Goal: Find specific page/section: Find specific page/section

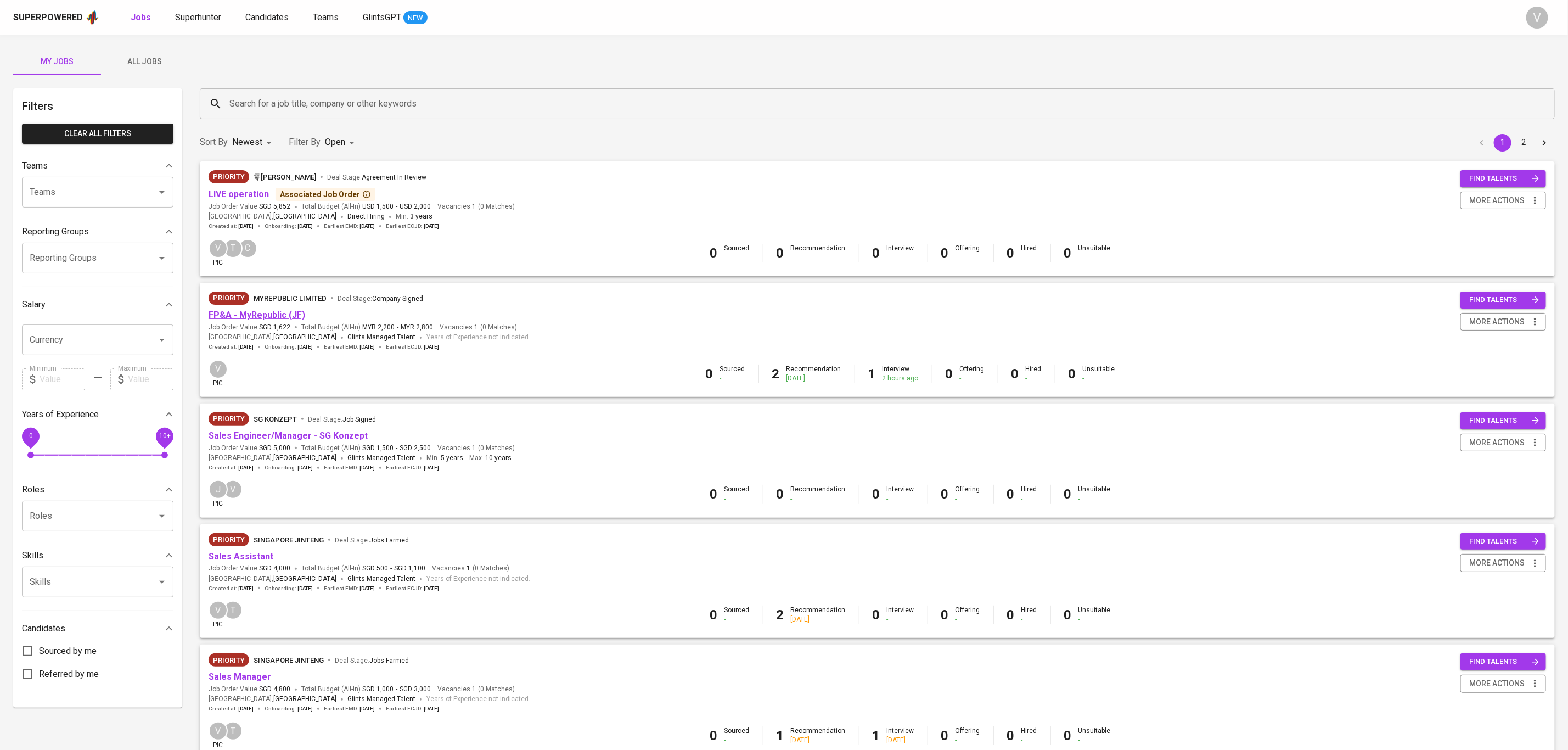
click at [227, 316] on link "FP&A - MyRepublic (JF)" at bounding box center [257, 315] width 97 height 10
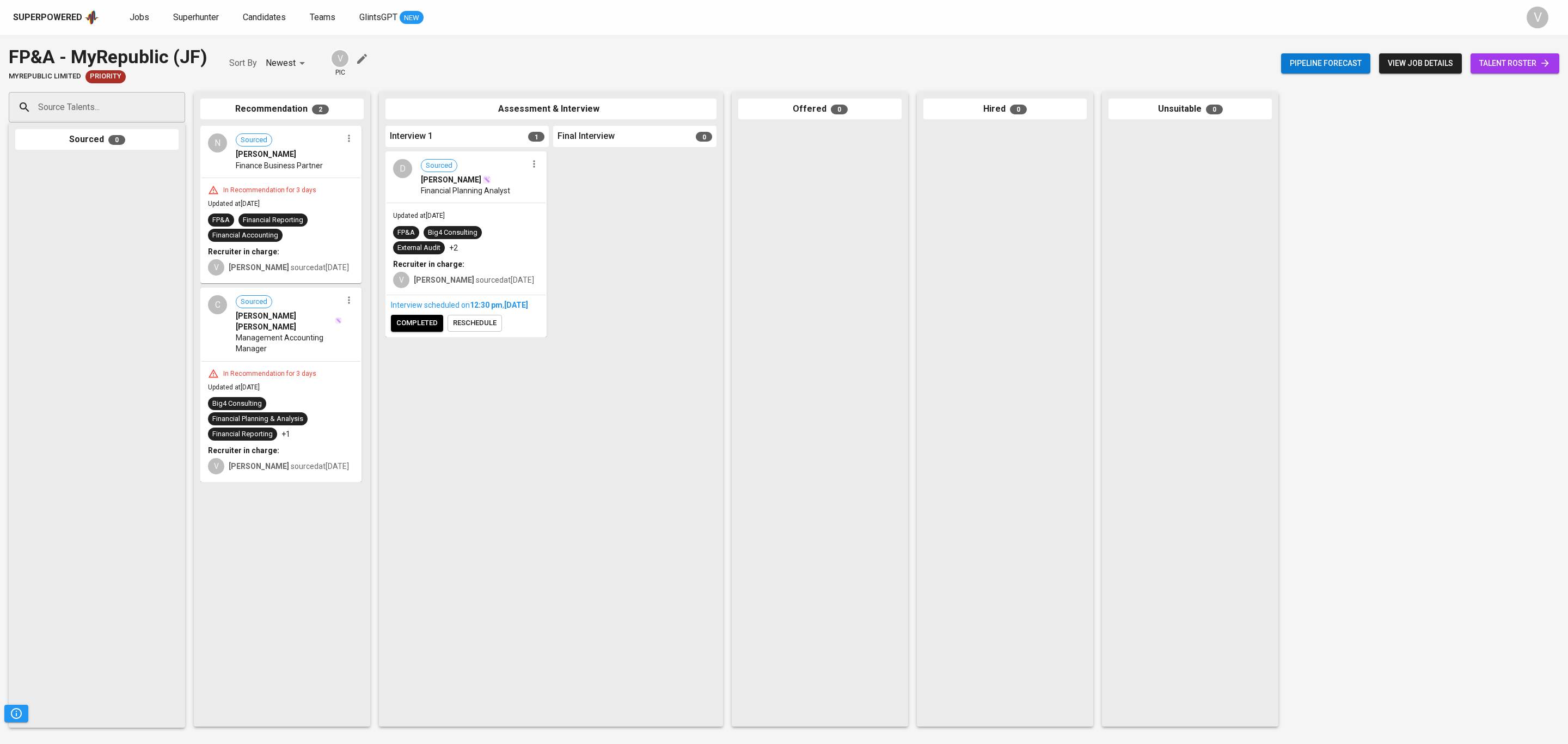
click at [274, 170] on span "Finance Business Partner" at bounding box center [279, 165] width 87 height 11
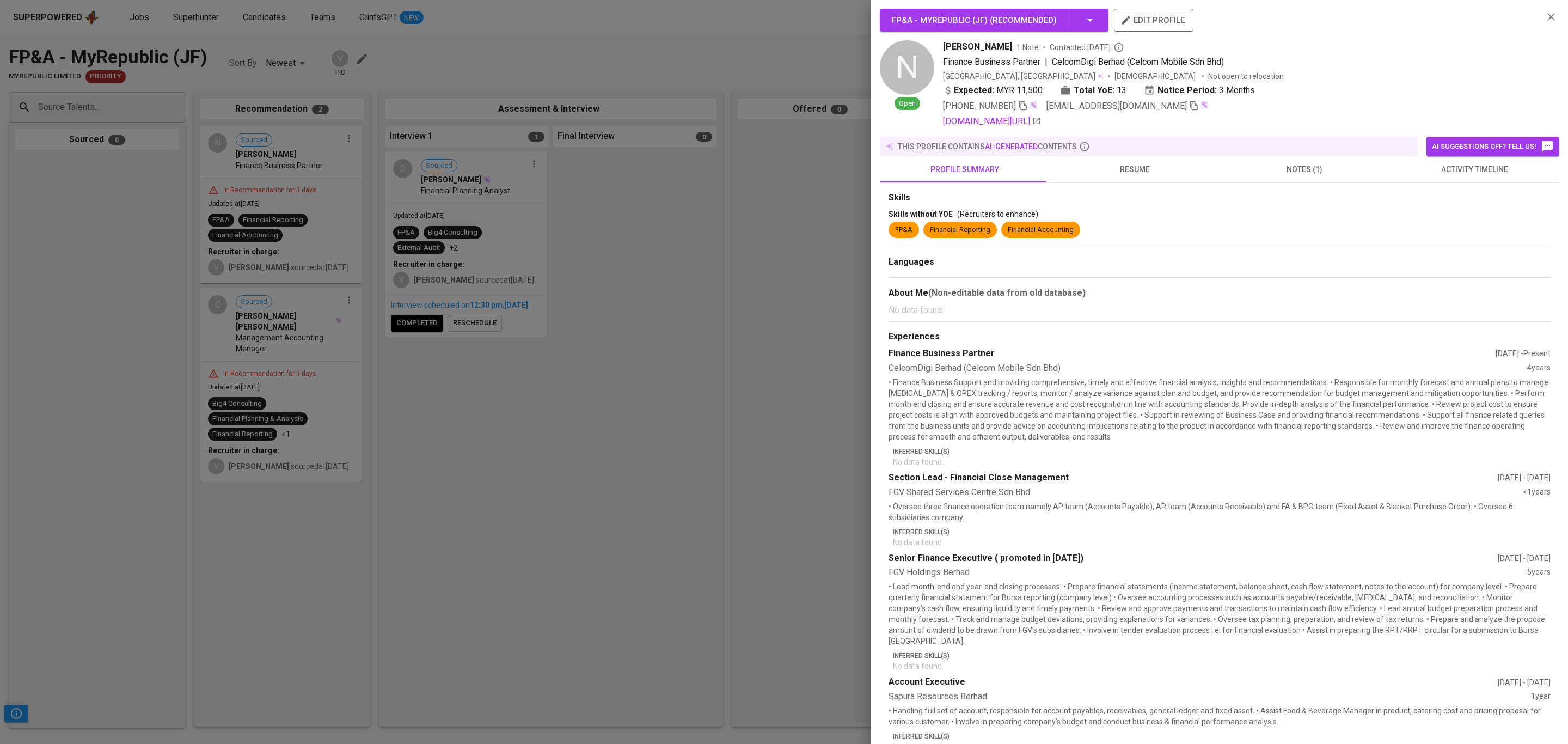
click at [1142, 169] on span "resume" at bounding box center [1134, 170] width 157 height 14
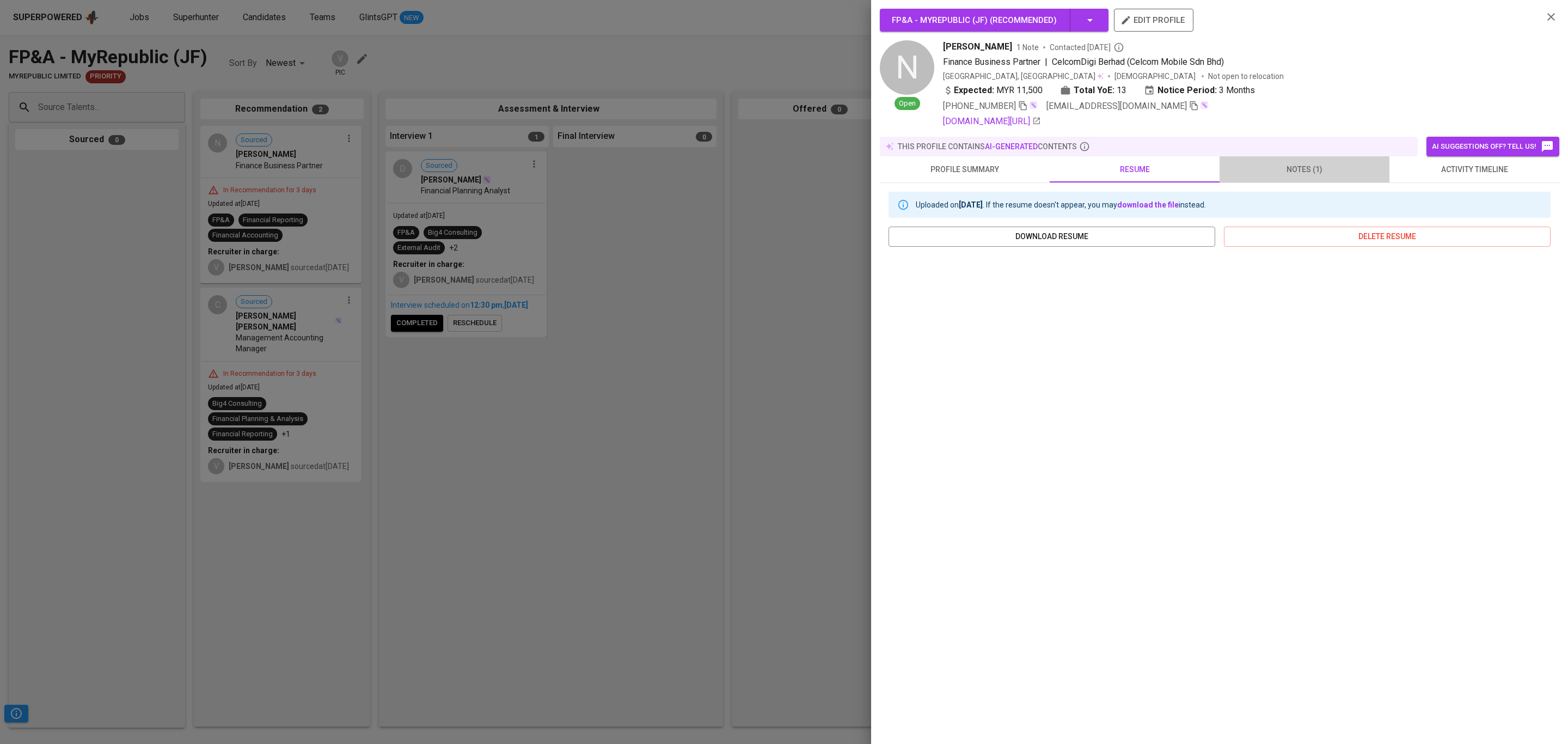
click at [1300, 165] on span "notes (1)" at bounding box center [1304, 170] width 157 height 14
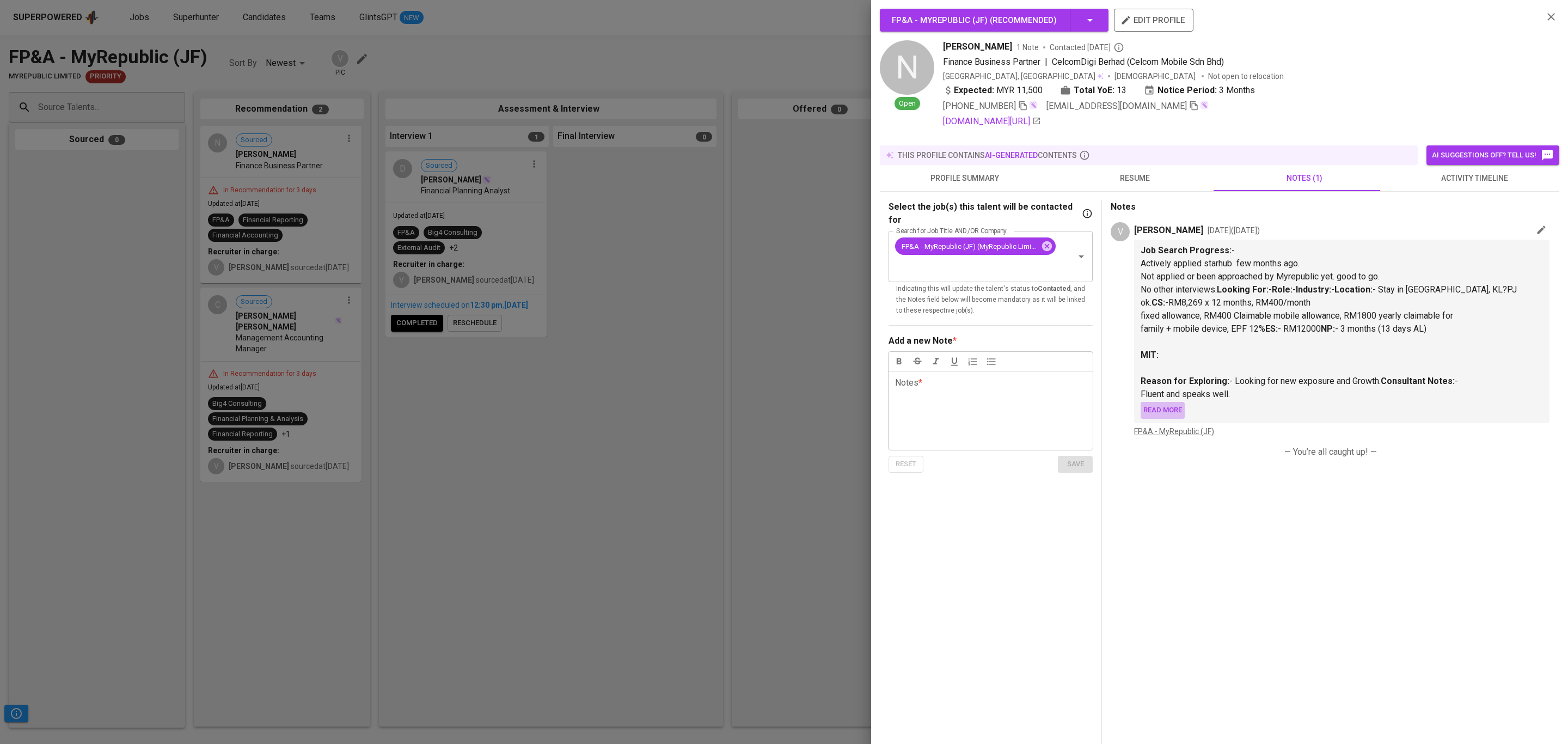
click at [1163, 408] on span "Read more" at bounding box center [1162, 410] width 38 height 13
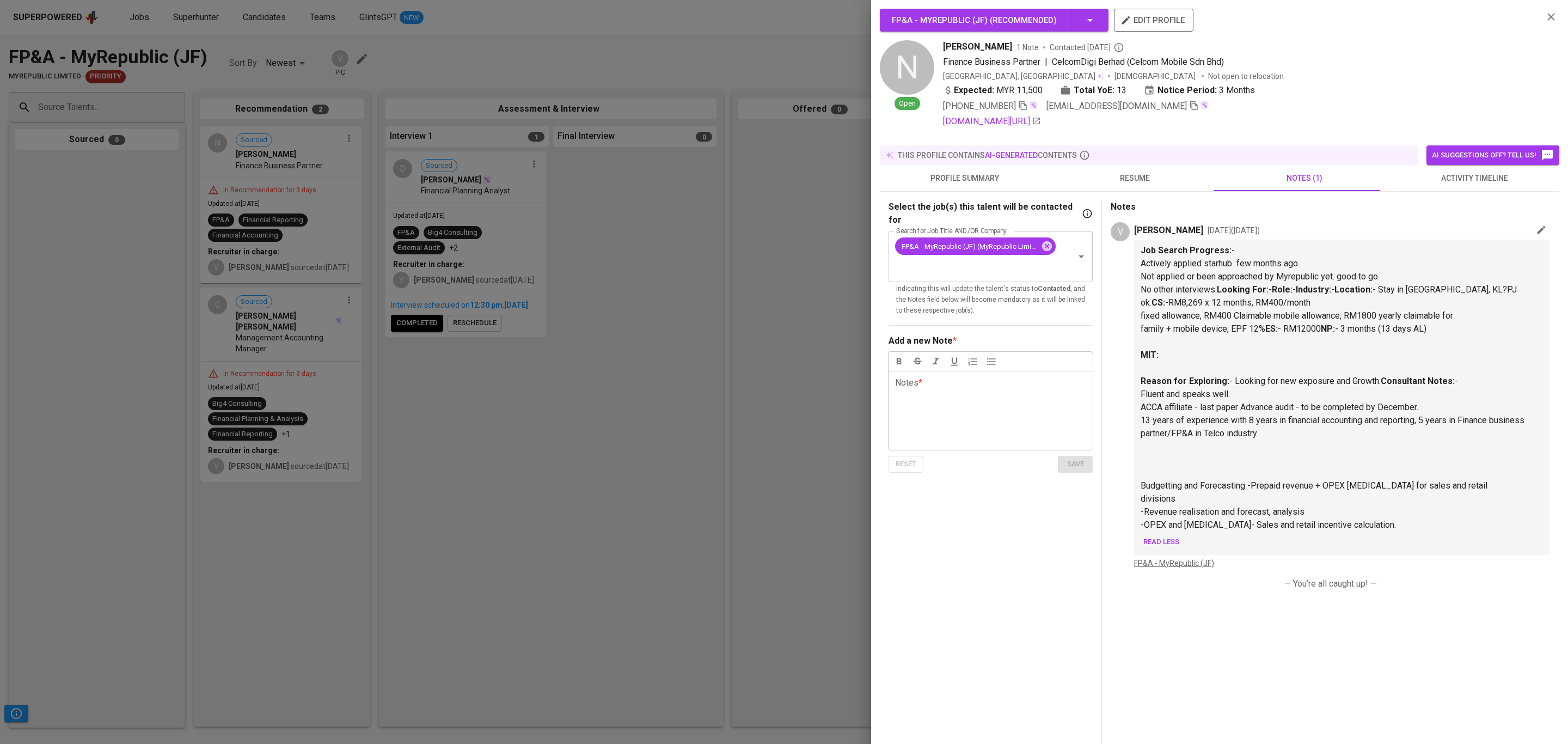
click at [255, 321] on div at bounding box center [784, 372] width 1568 height 744
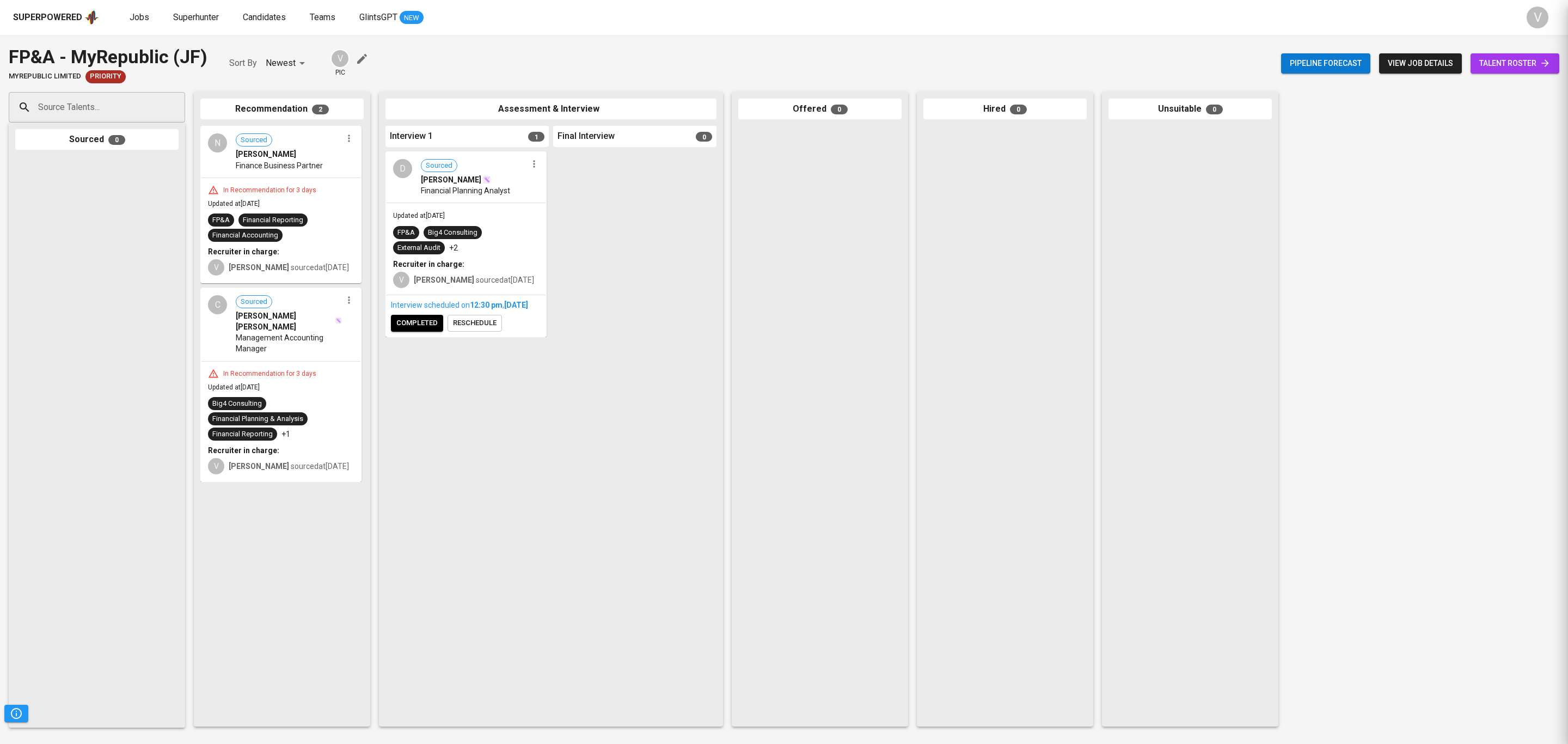
click at [217, 332] on div "C Sourced [PERSON_NAME] [PERSON_NAME] Management Accounting Manager" at bounding box center [281, 324] width 159 height 72
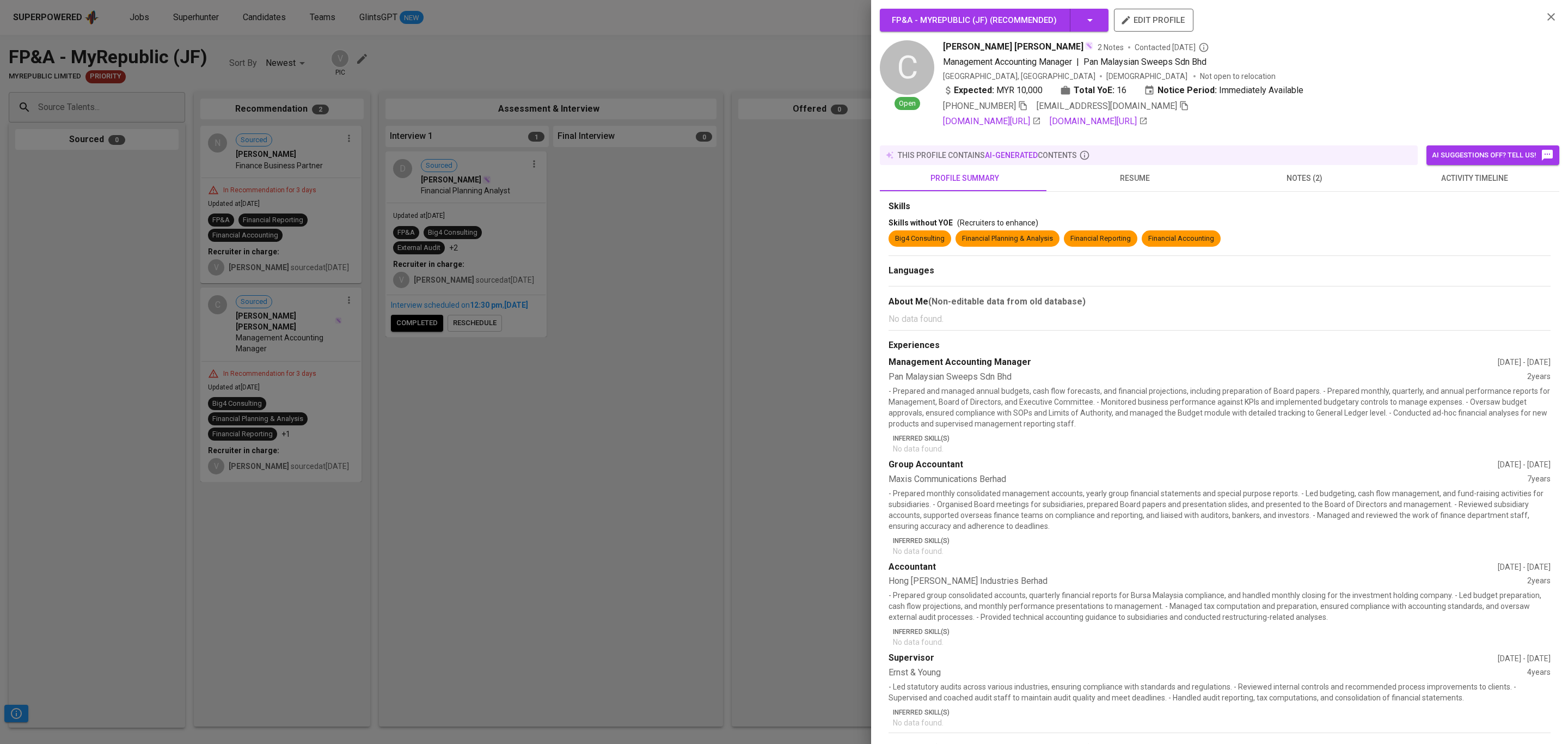
click at [1284, 172] on span "notes (2)" at bounding box center [1304, 179] width 157 height 14
